Goal: Information Seeking & Learning: Find specific fact

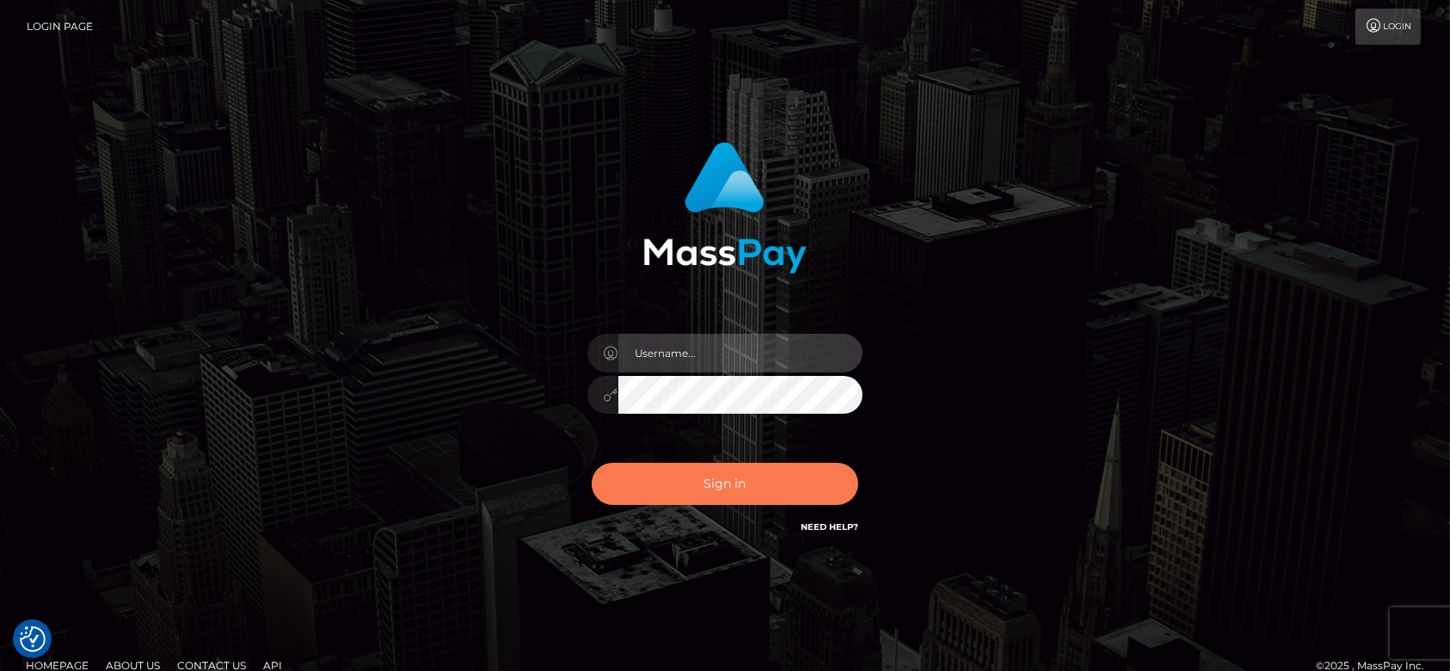
type input "fr.es"
click at [692, 495] on button "Sign in" at bounding box center [725, 484] width 267 height 42
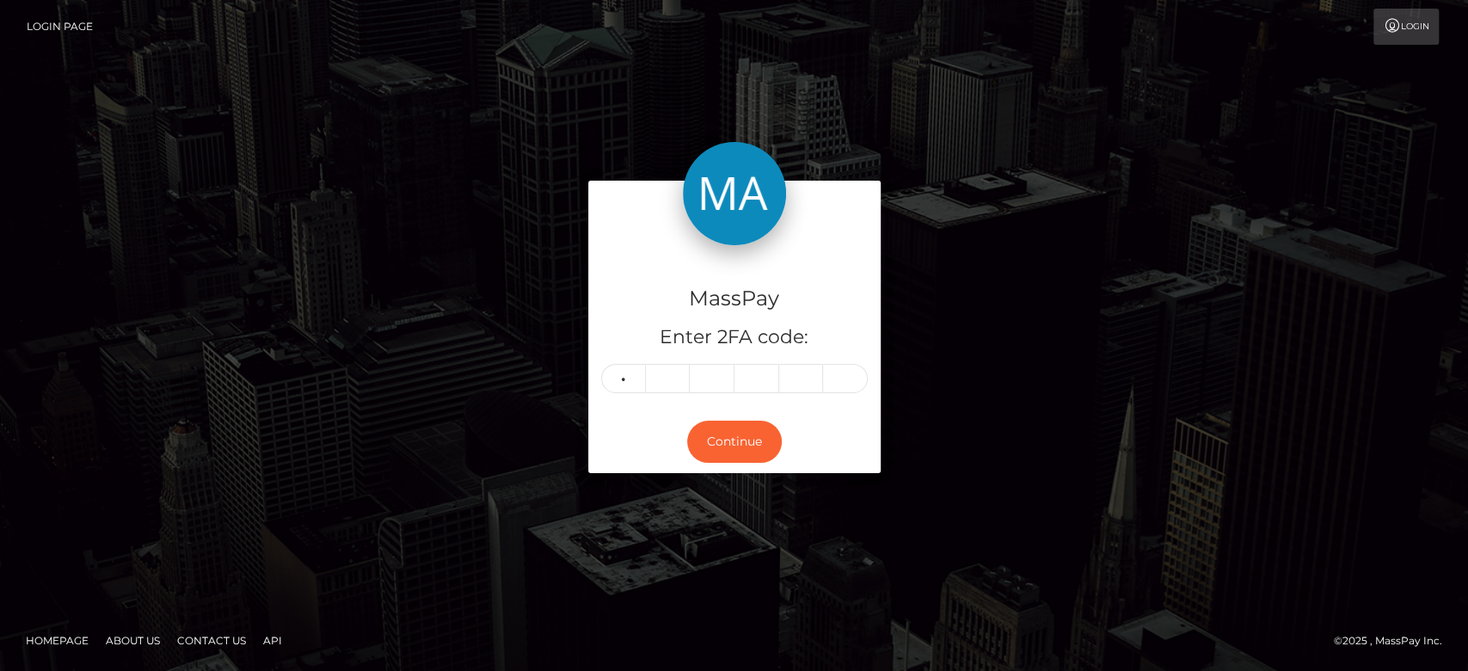
type input "6"
type input "0"
type input "4"
type input "7"
type input "6"
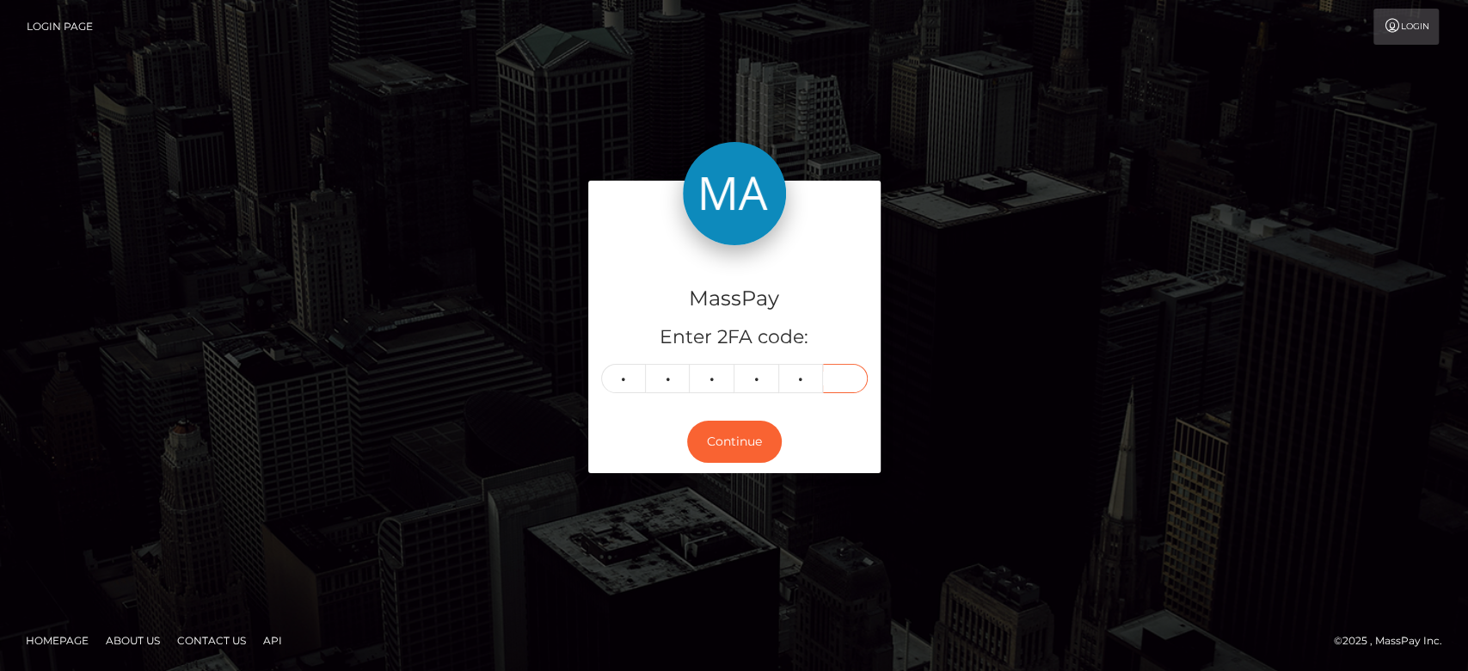
type input "6"
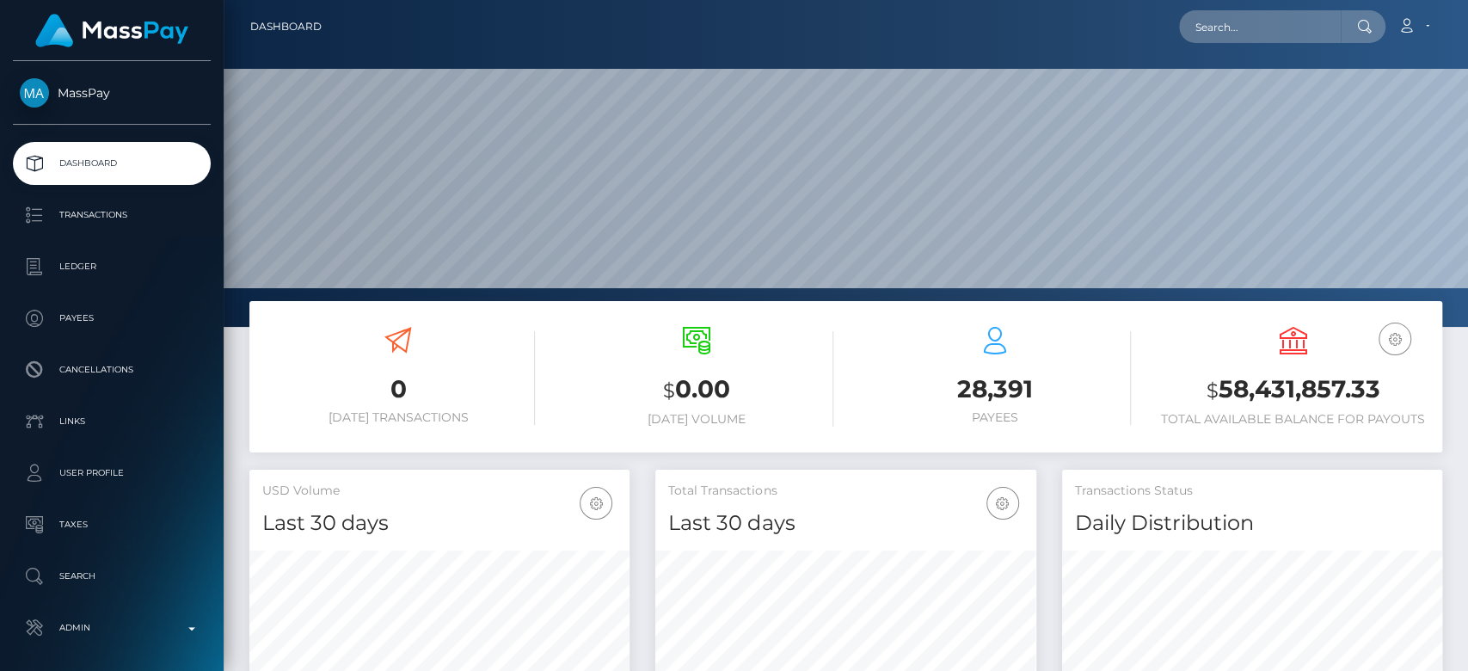
scroll to position [304, 380]
click at [1272, 19] on input "text" at bounding box center [1260, 26] width 162 height 33
paste input "mon_x_amour@icloud.com"
type input "mon_x_amour@icloud.com"
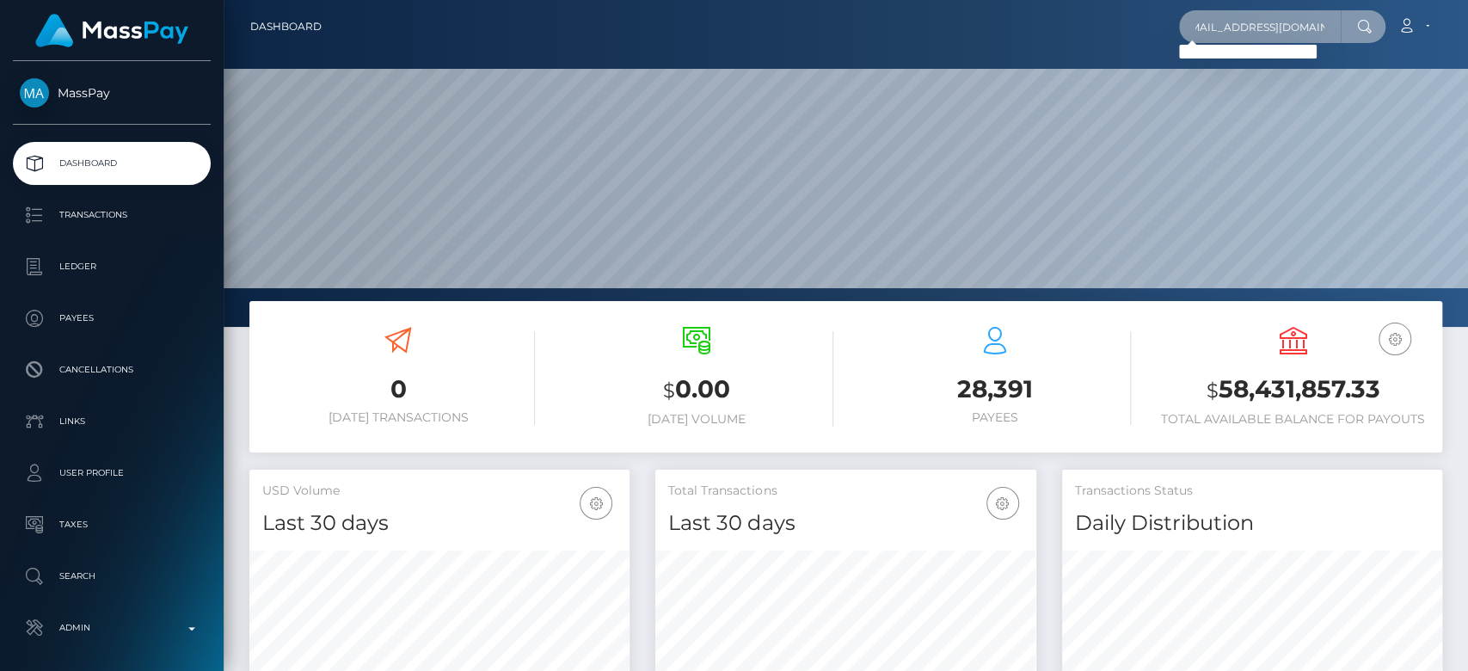
scroll to position [0, 0]
click at [1231, 24] on input "mon_x_amour@icloud.com" at bounding box center [1260, 26] width 162 height 33
paste input "flirtweb@gmail.com"
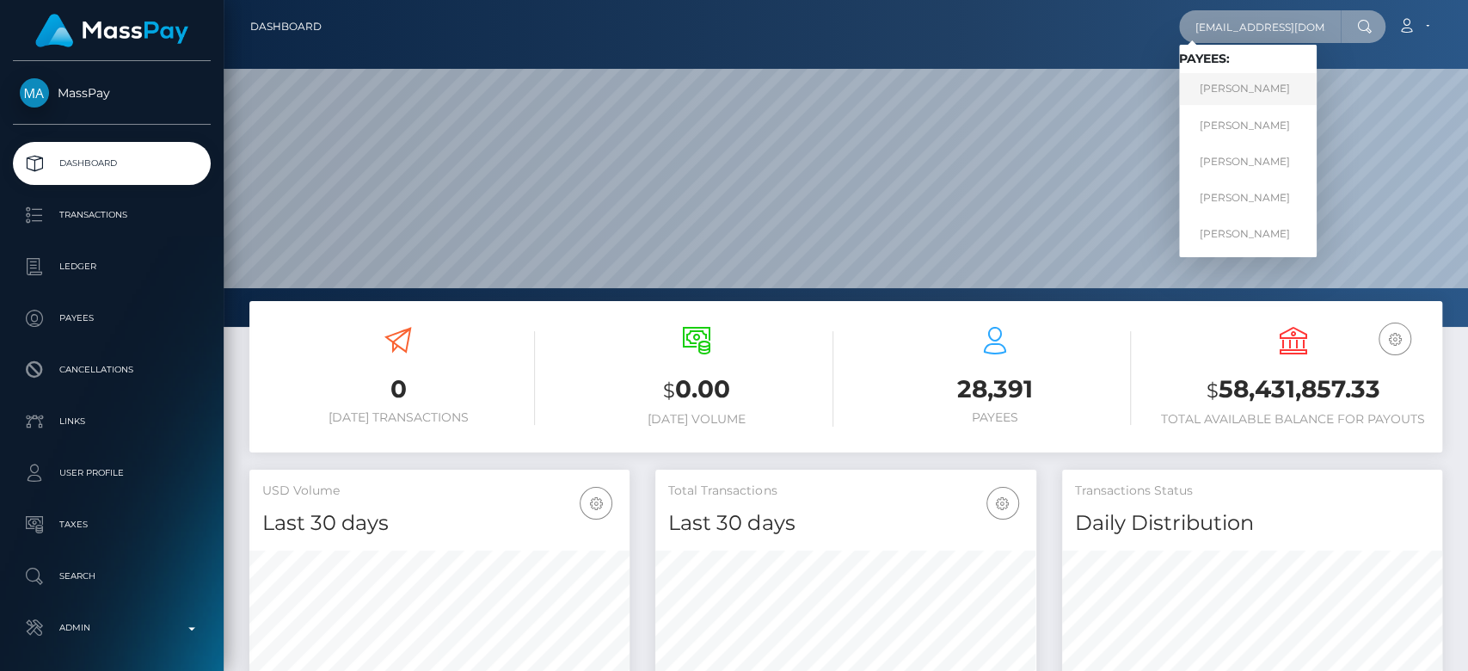
type input "flirtweb@gmail.com"
click at [1282, 85] on link "Vitalii Vladimirovich Makarov" at bounding box center [1248, 89] width 138 height 32
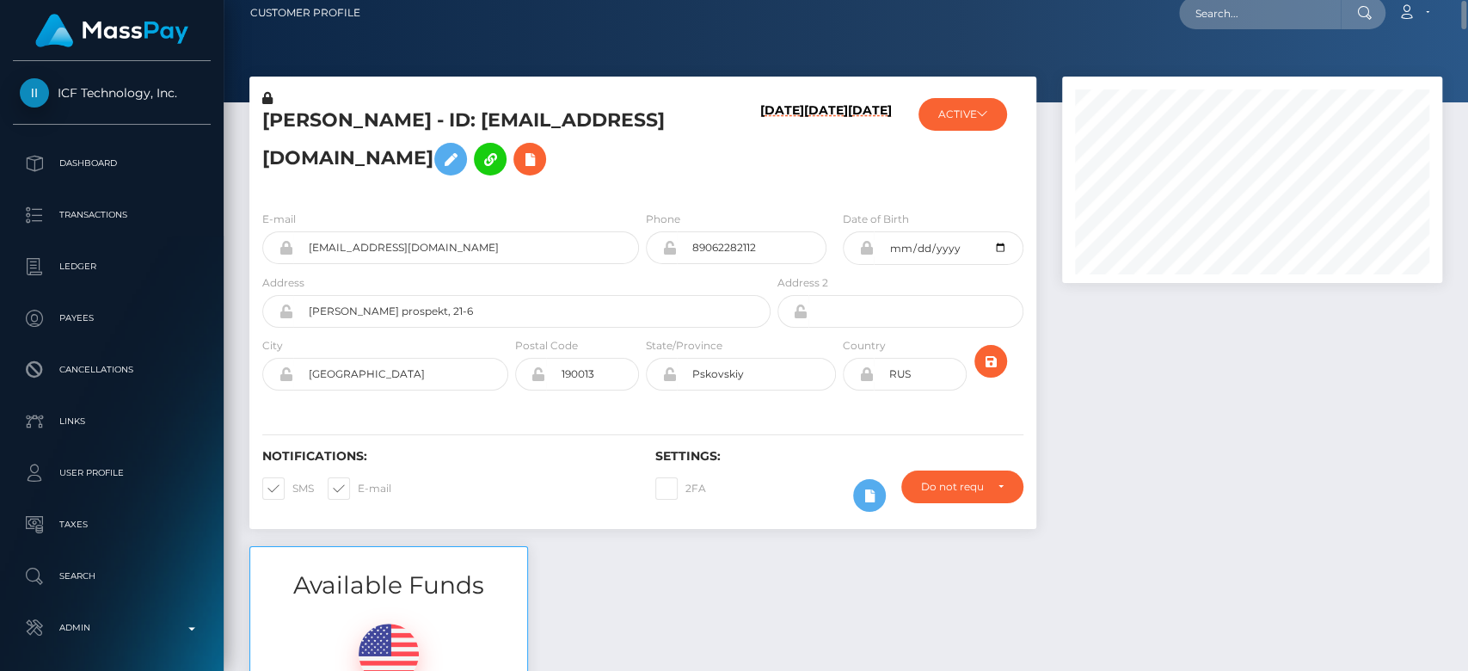
scroll to position [16, 0]
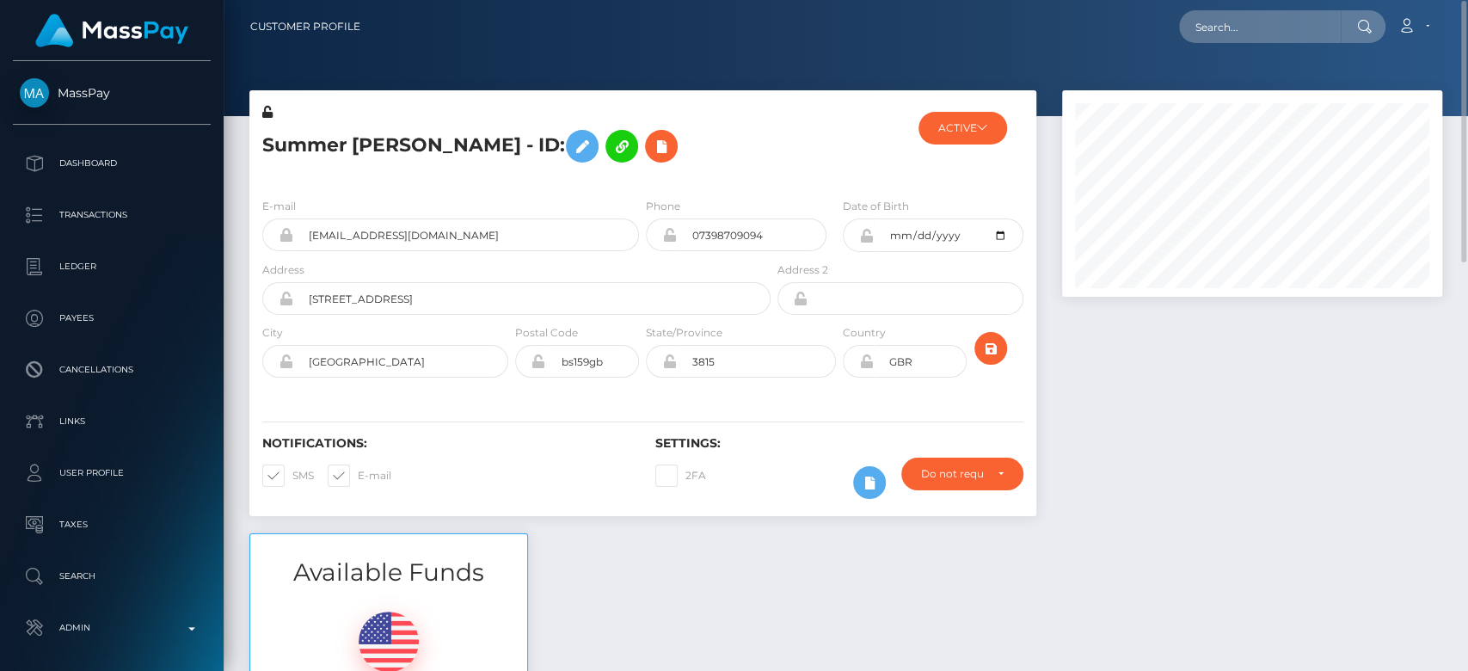
scroll to position [1, 0]
click at [950, 136] on button "ACTIVE" at bounding box center [963, 127] width 89 height 33
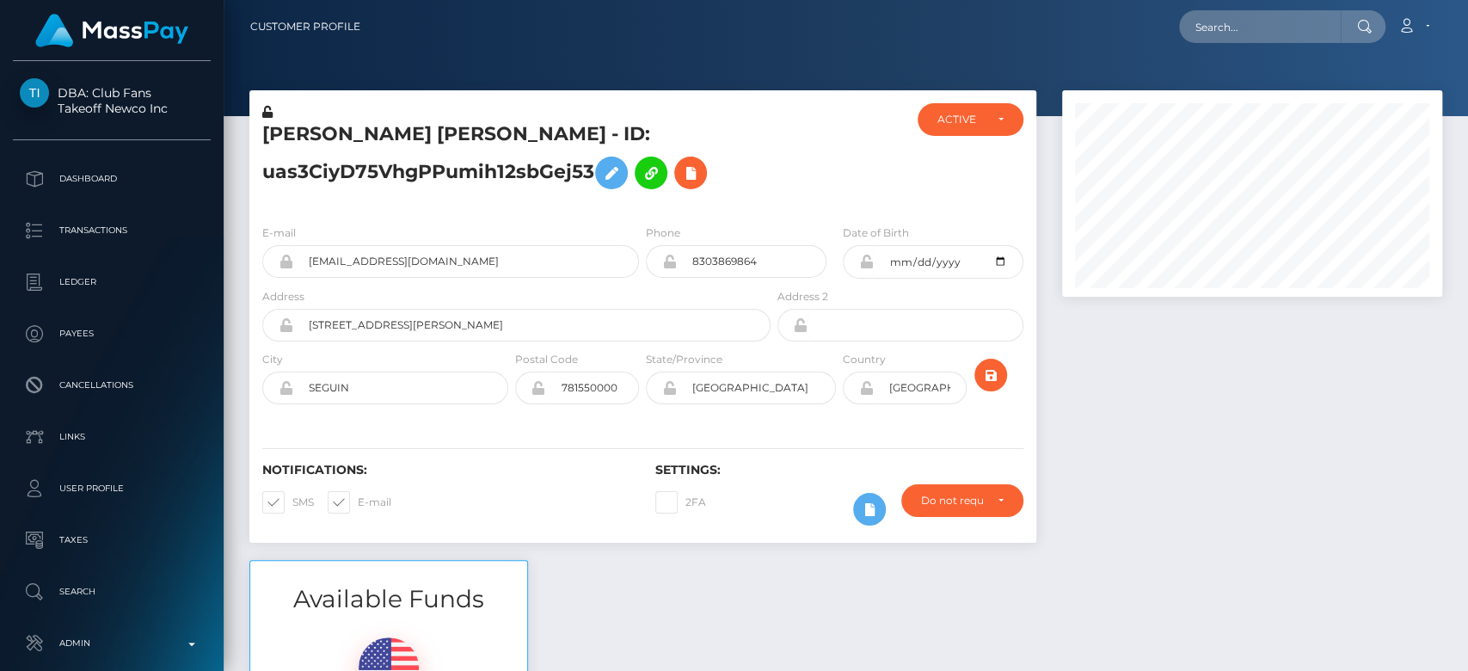
scroll to position [206, 380]
click at [796, 157] on div at bounding box center [839, 157] width 131 height 108
click at [1215, 35] on input "text" at bounding box center [1260, 26] width 162 height 33
paste input "maajic17@icloud.com"
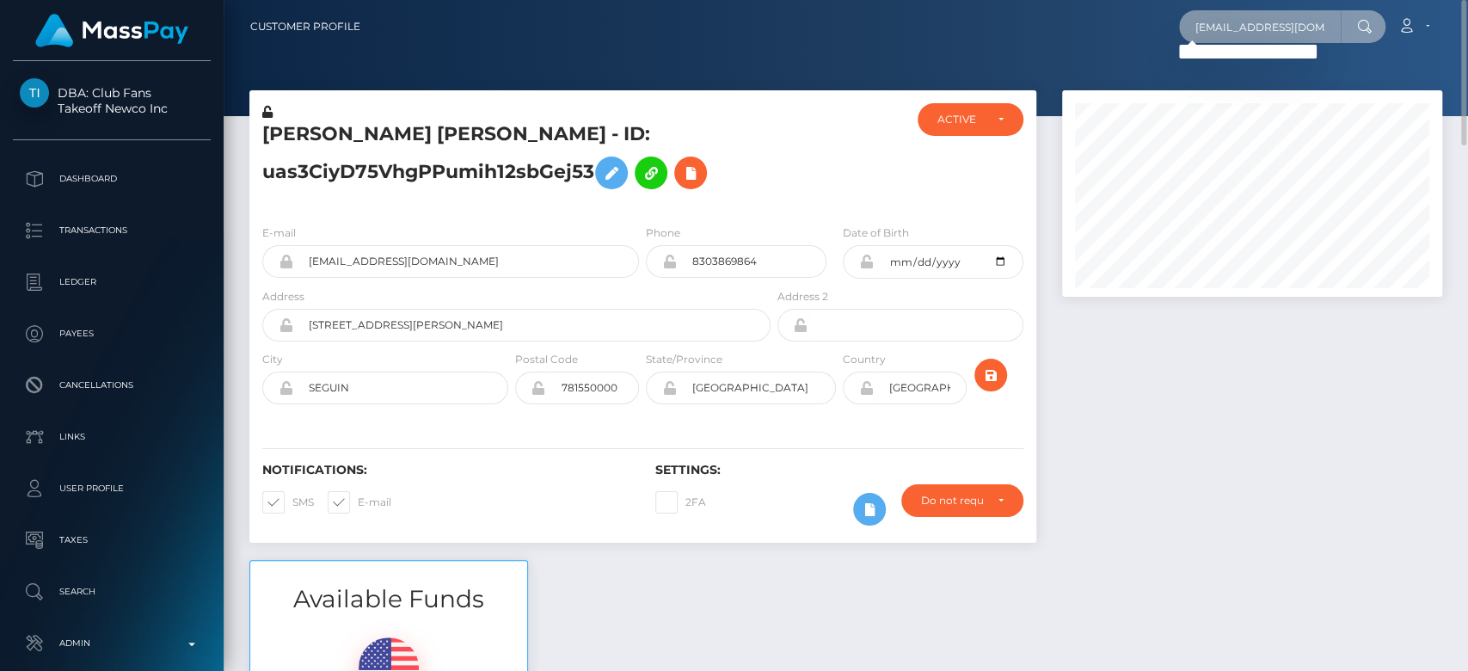
type input "maajic17@icloud.com"
click at [1266, 28] on input "maajic17@icloud.com" at bounding box center [1260, 26] width 162 height 33
paste input "maajic17@icloud.com"
type input "maajic17@icloud.com"
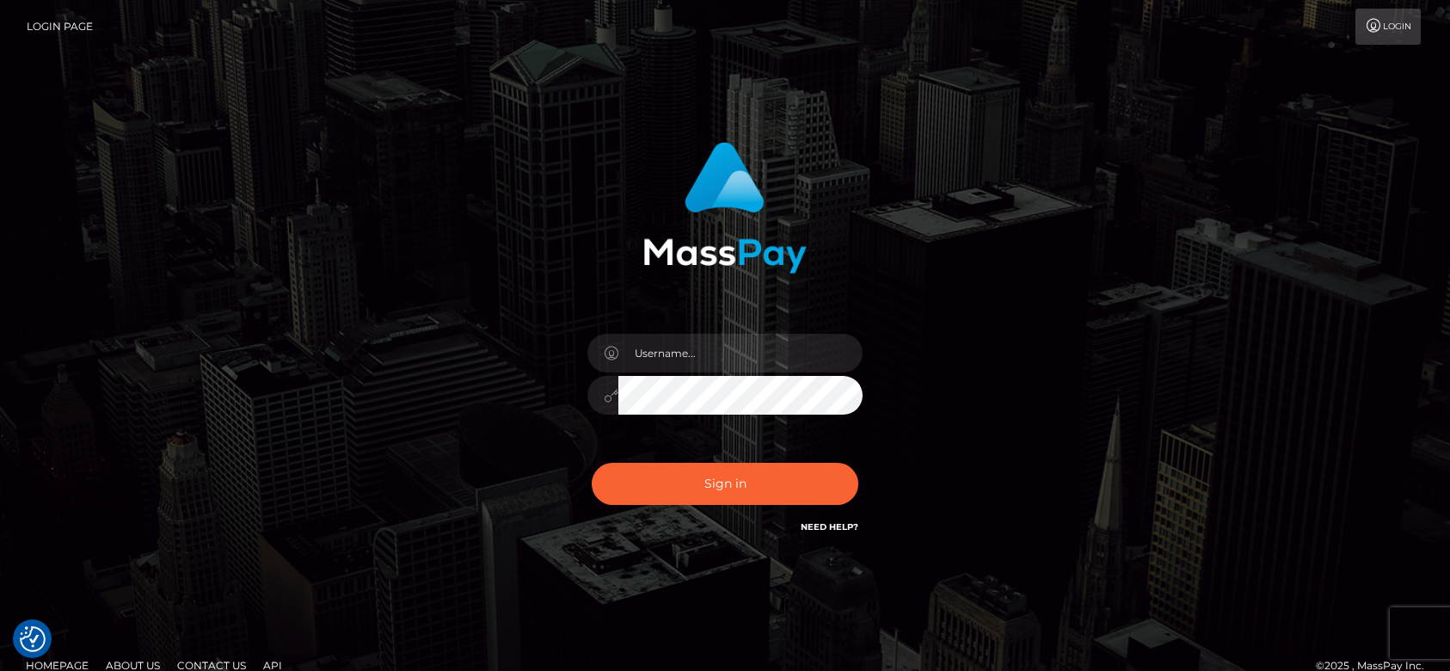
checkbox input "true"
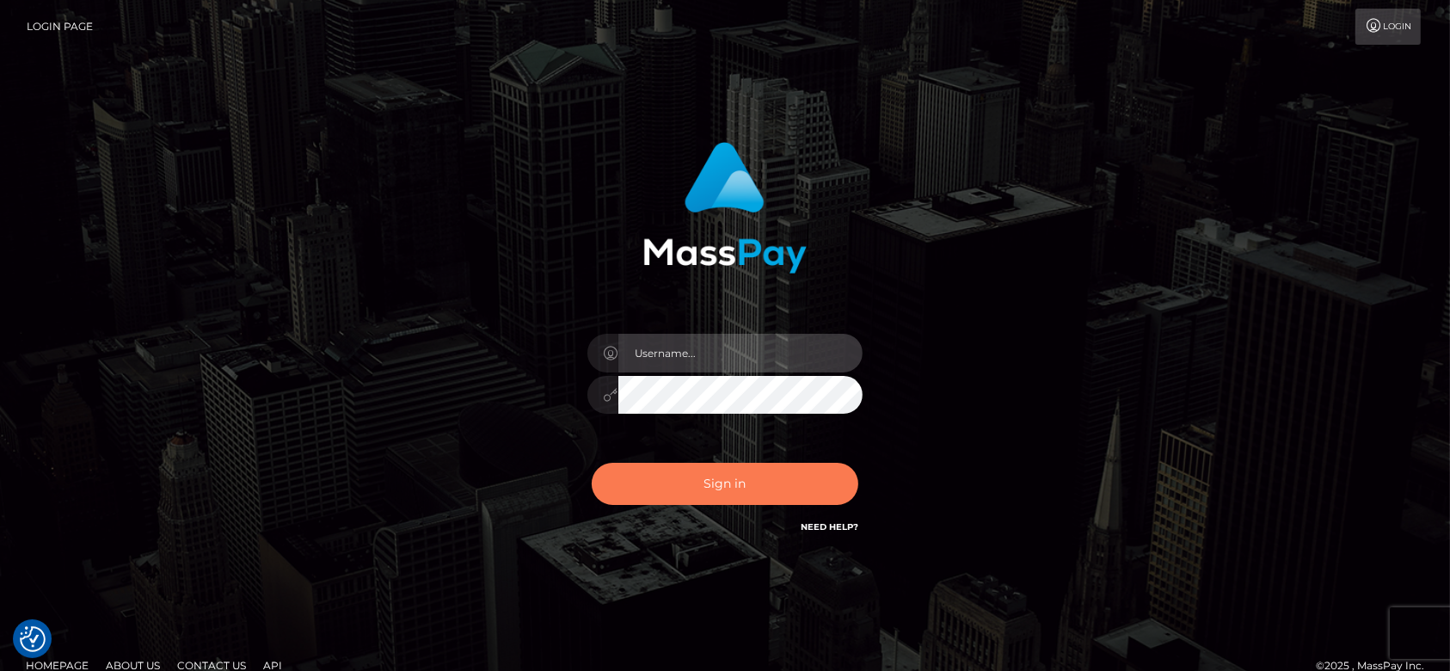
type input "fr.es"
click at [732, 477] on button "Sign in" at bounding box center [725, 484] width 267 height 42
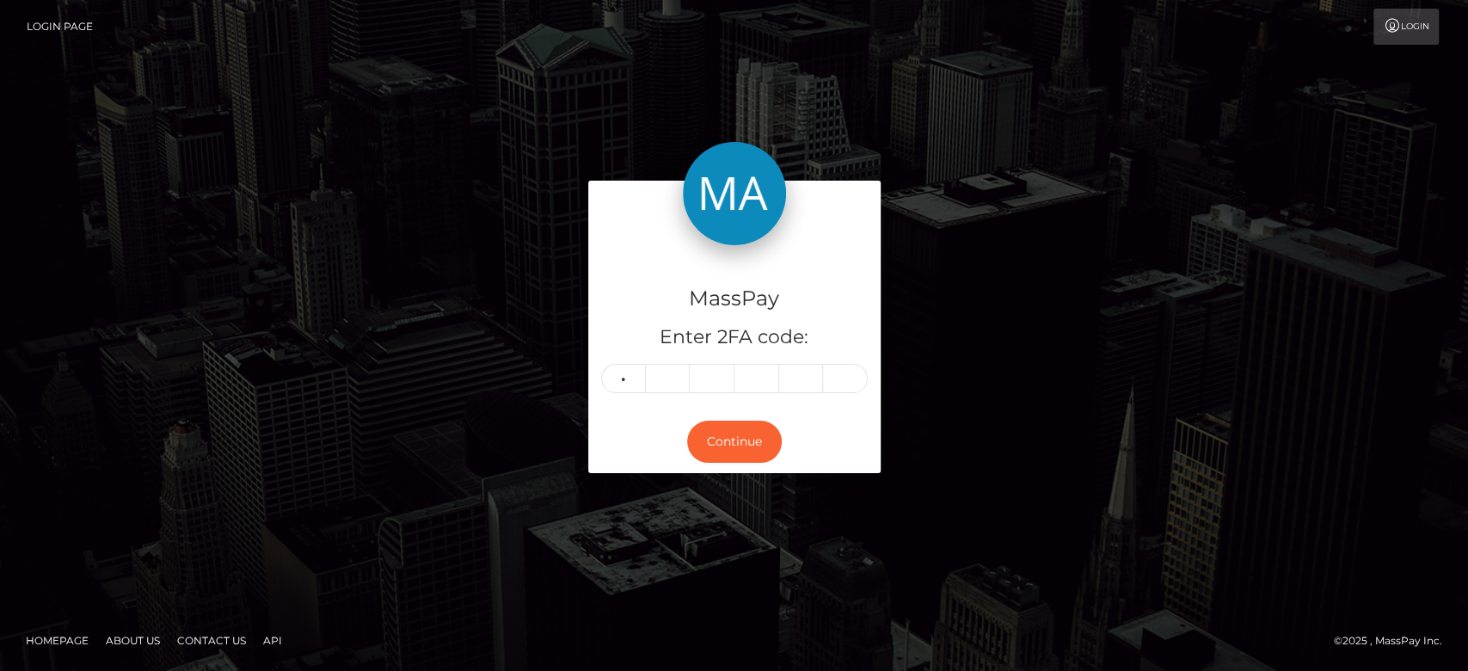
type input "1"
type input "7"
type input "4"
type input "2"
type input "1"
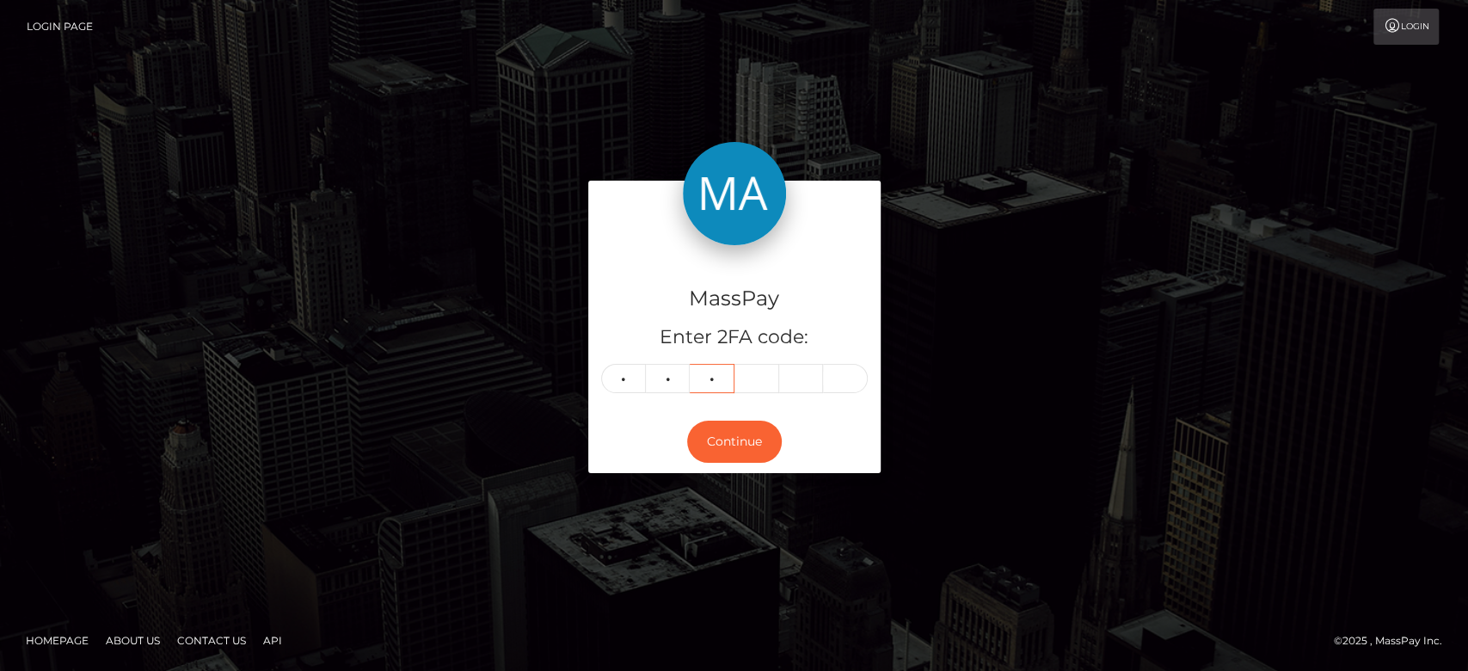
type input "7"
type input "9"
type input "4"
type input "8"
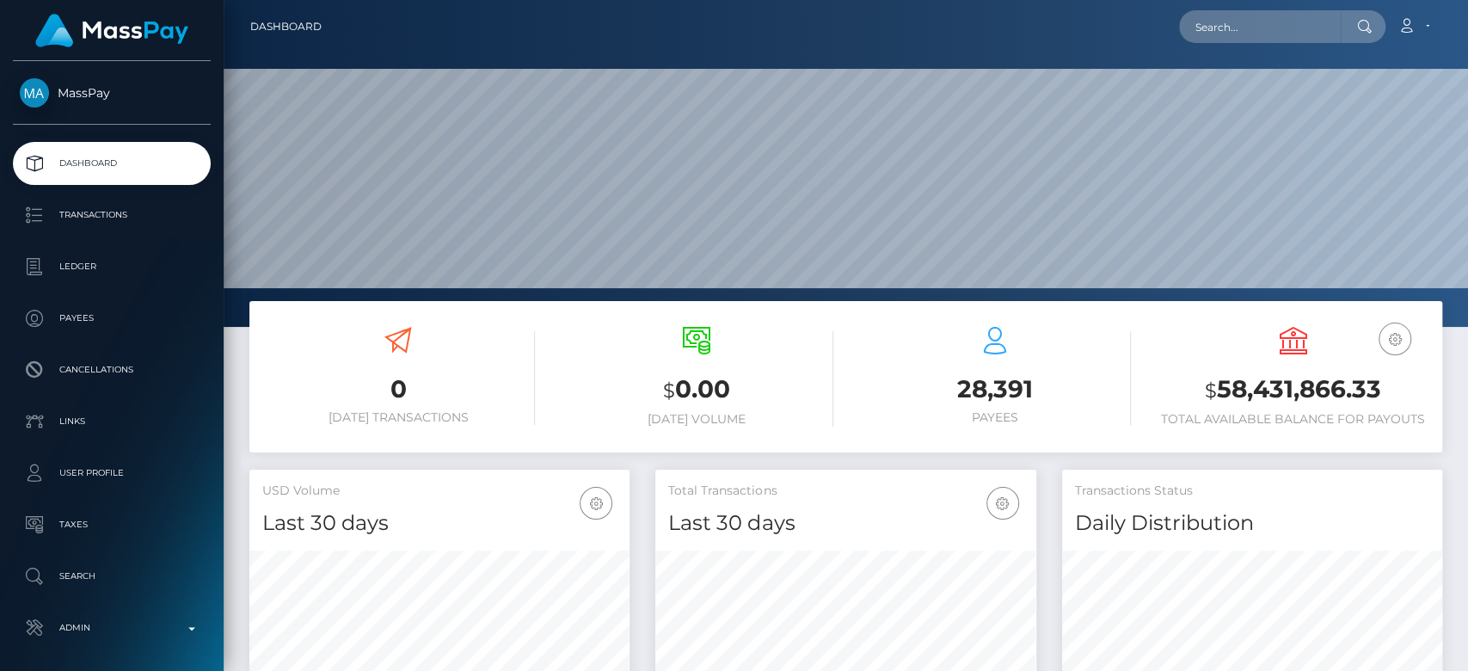
scroll to position [304, 380]
click at [1216, 30] on input "text" at bounding box center [1260, 26] width 162 height 33
paste input "[EMAIL_ADDRESS][DOMAIN_NAME]"
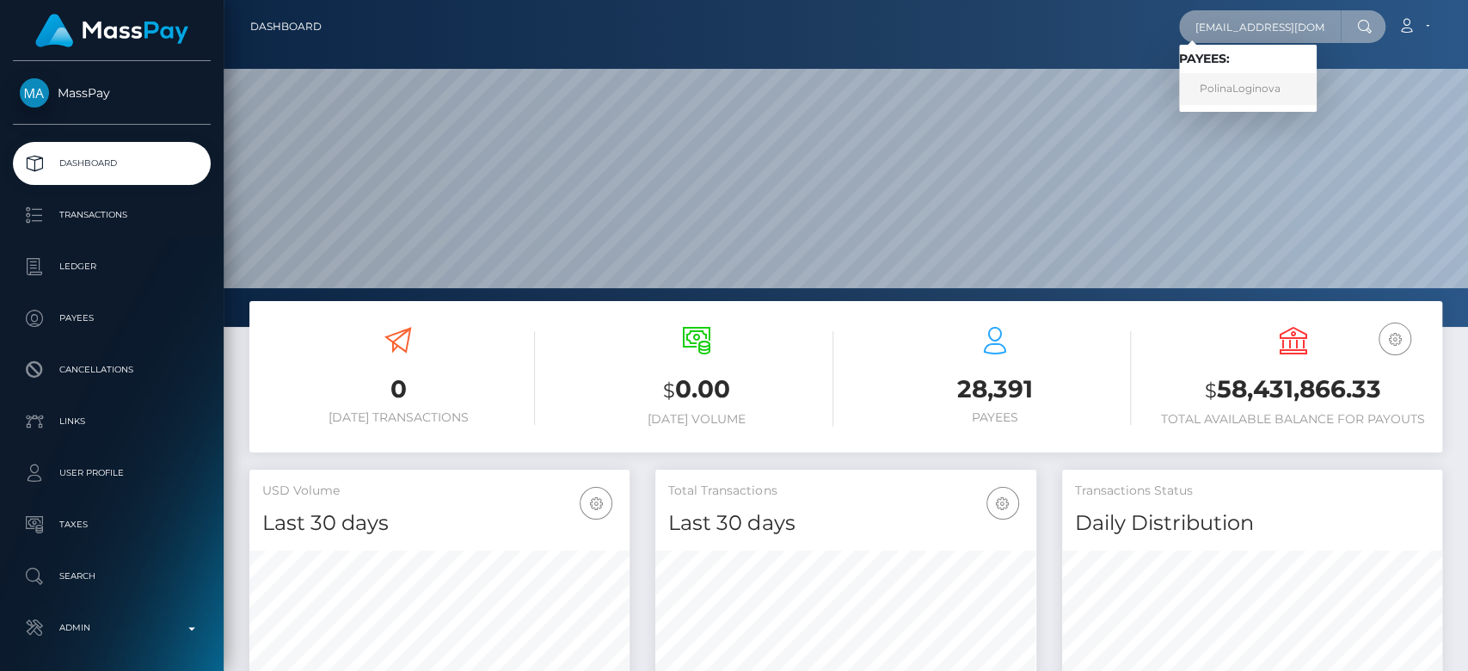
type input "[EMAIL_ADDRESS][DOMAIN_NAME]"
click at [1233, 83] on link "PolinaLoginova" at bounding box center [1248, 89] width 138 height 32
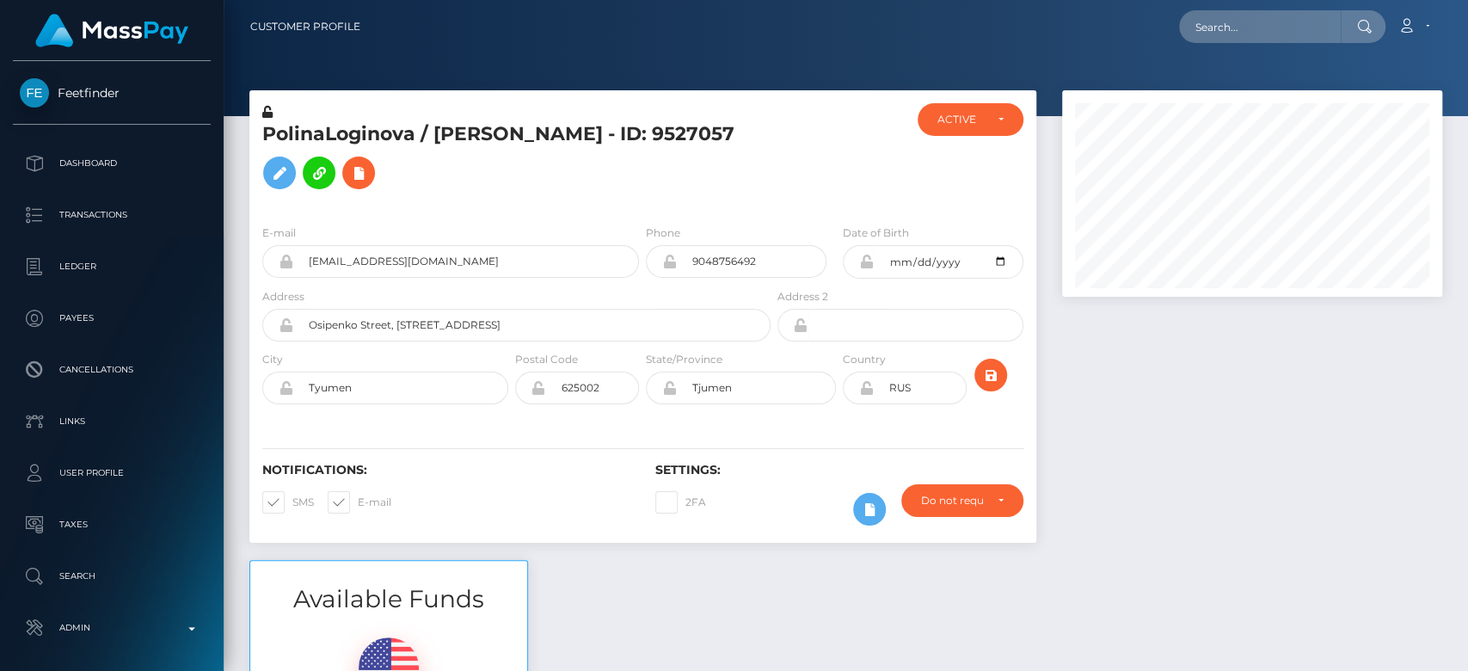
scroll to position [206, 380]
click at [1218, 30] on input "text" at bounding box center [1260, 26] width 162 height 33
paste input "simone.harren@outlook.de"
type input "simone.harren@outlook.de"
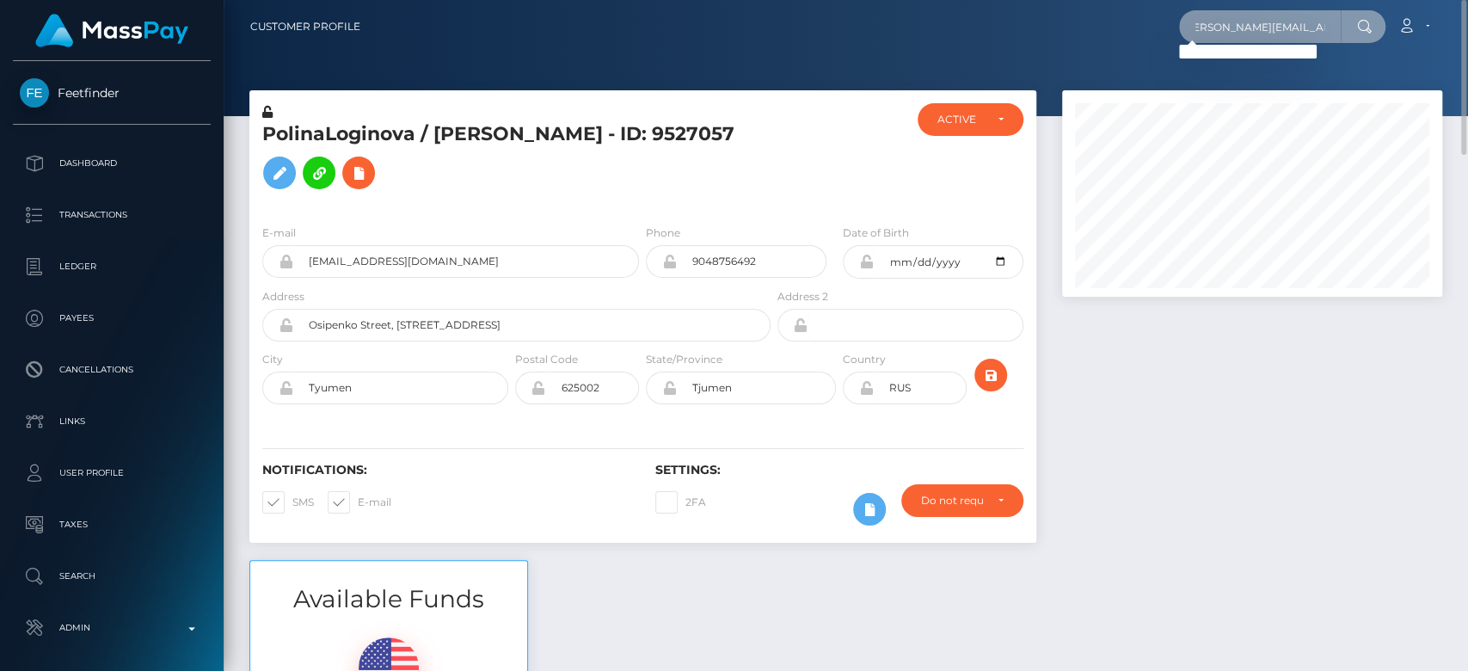
scroll to position [0, 0]
click at [1225, 19] on input "simone.harren@outlook.de" at bounding box center [1260, 26] width 162 height 33
paste input "[EMAIL_ADDRESS][DOMAIN_NAME]"
type input "[EMAIL_ADDRESS][DOMAIN_NAME]"
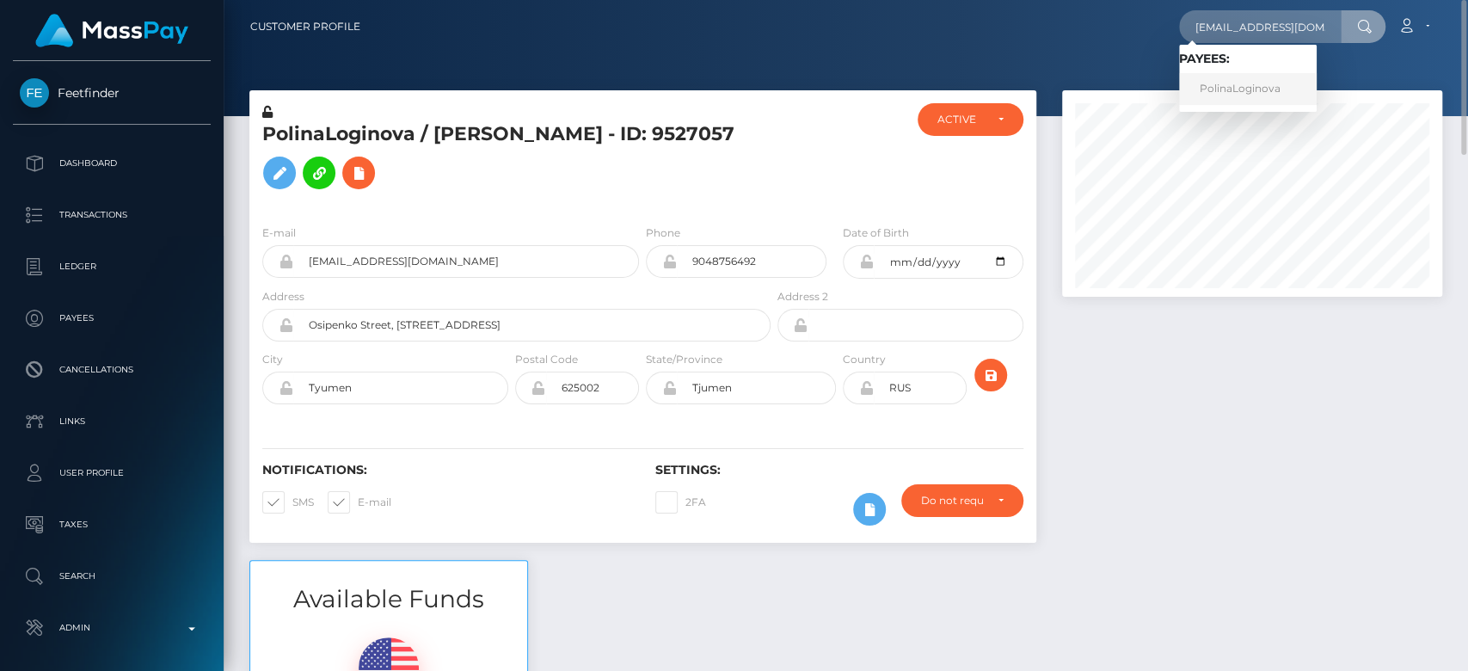
click at [1278, 90] on link "PolinaLoginova" at bounding box center [1248, 89] width 138 height 32
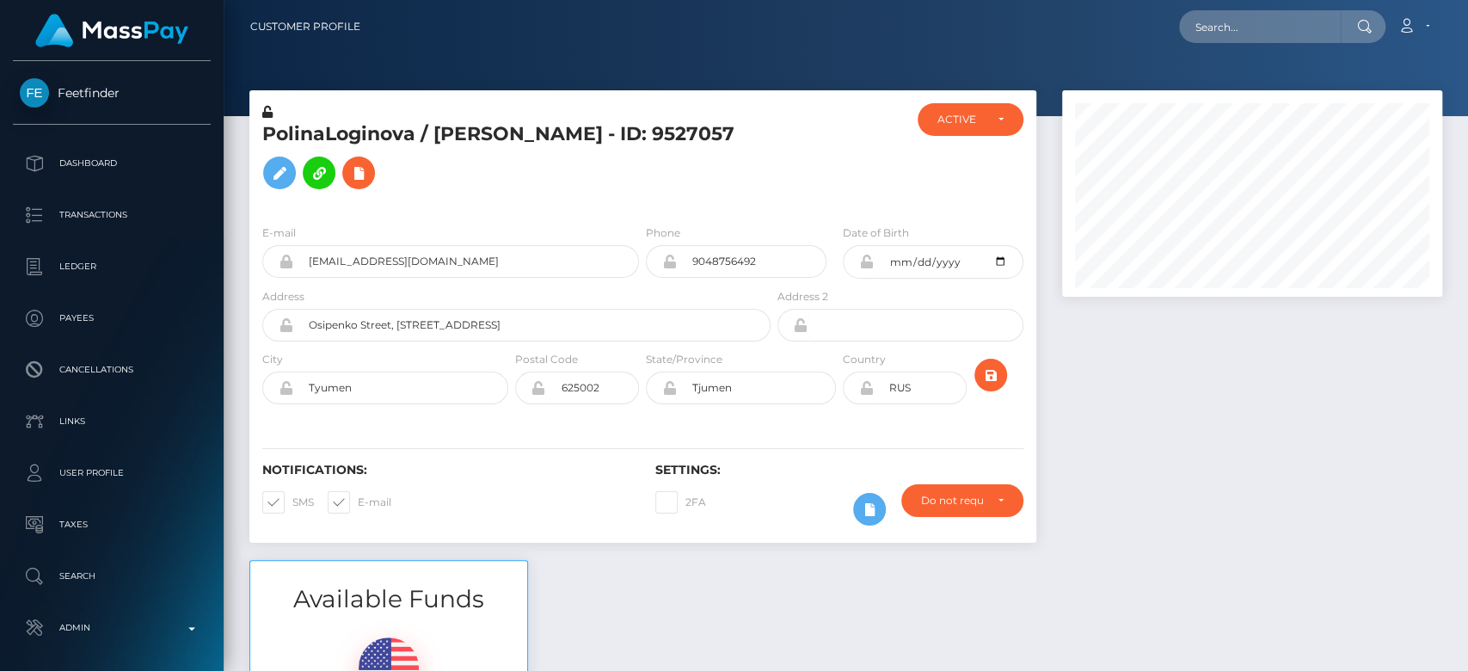
scroll to position [206, 380]
